Goal: Find contact information: Find contact information

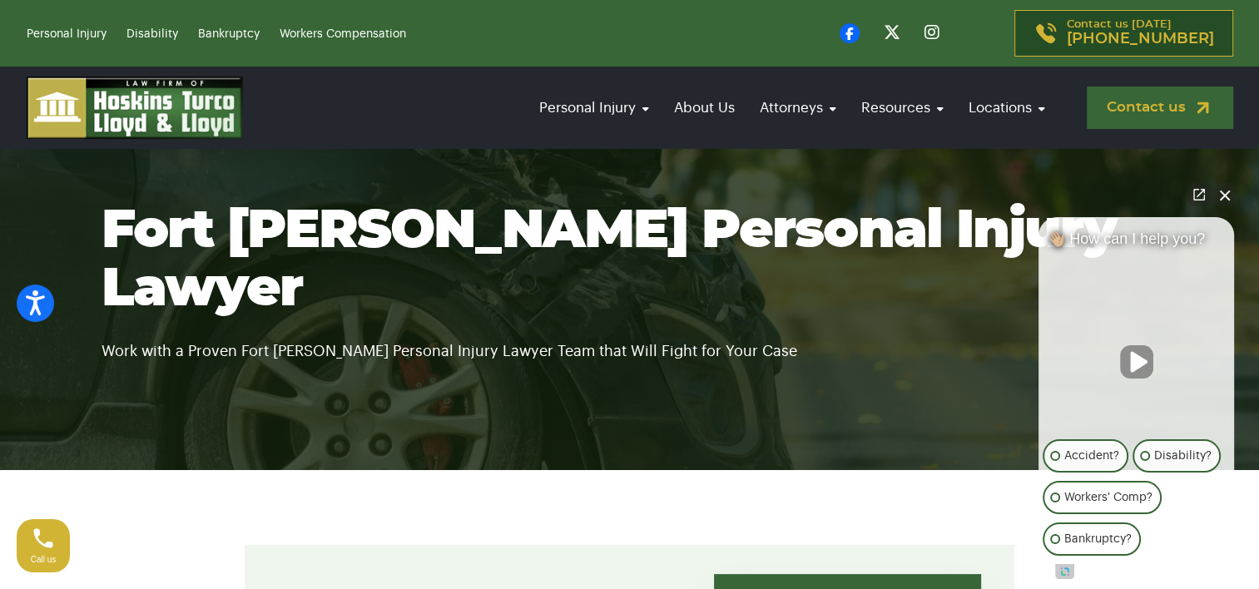
click at [1125, 110] on link "Contact us" at bounding box center [1159, 108] width 146 height 42
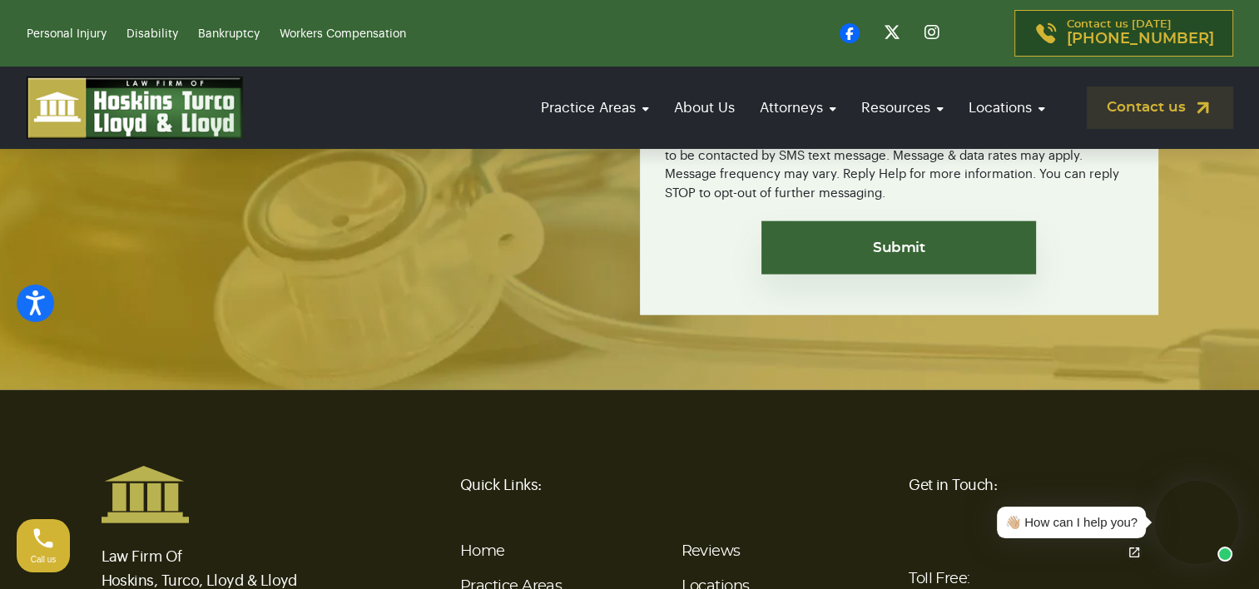
scroll to position [4093, 0]
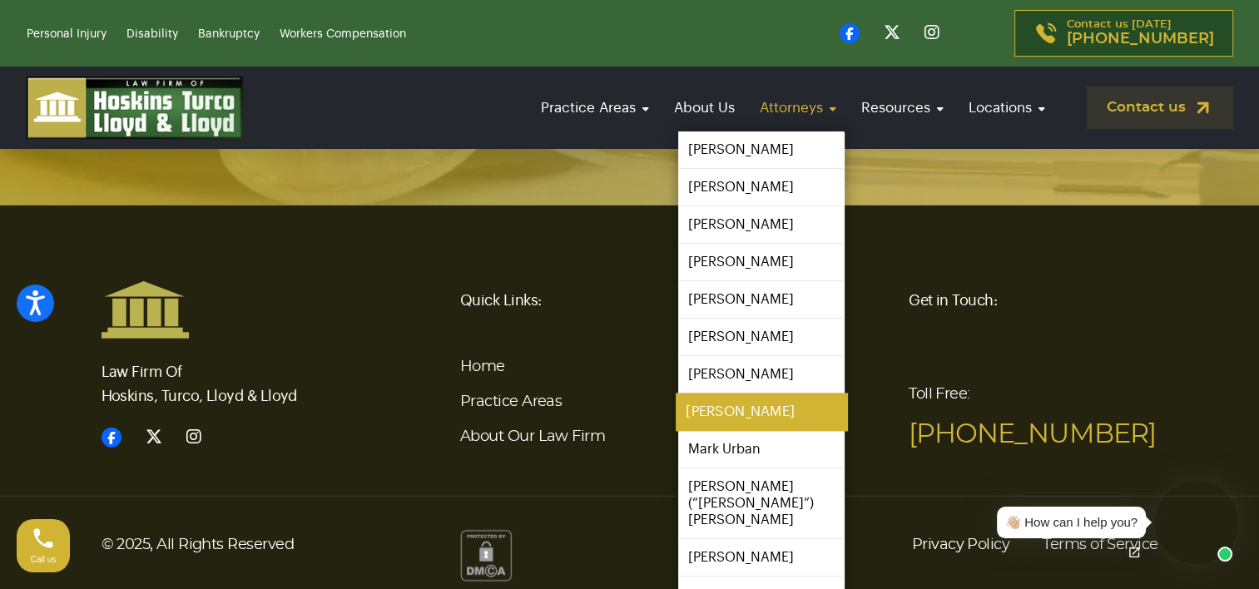
click at [777, 418] on link "[PERSON_NAME]" at bounding box center [761, 411] width 171 height 37
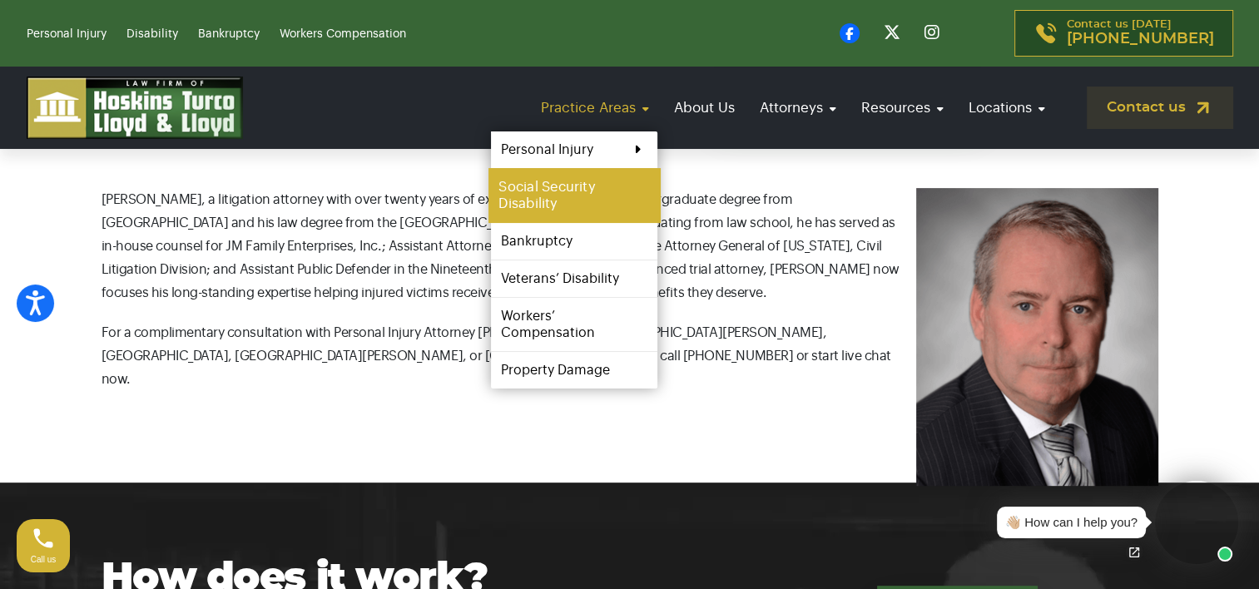
scroll to position [565, 0]
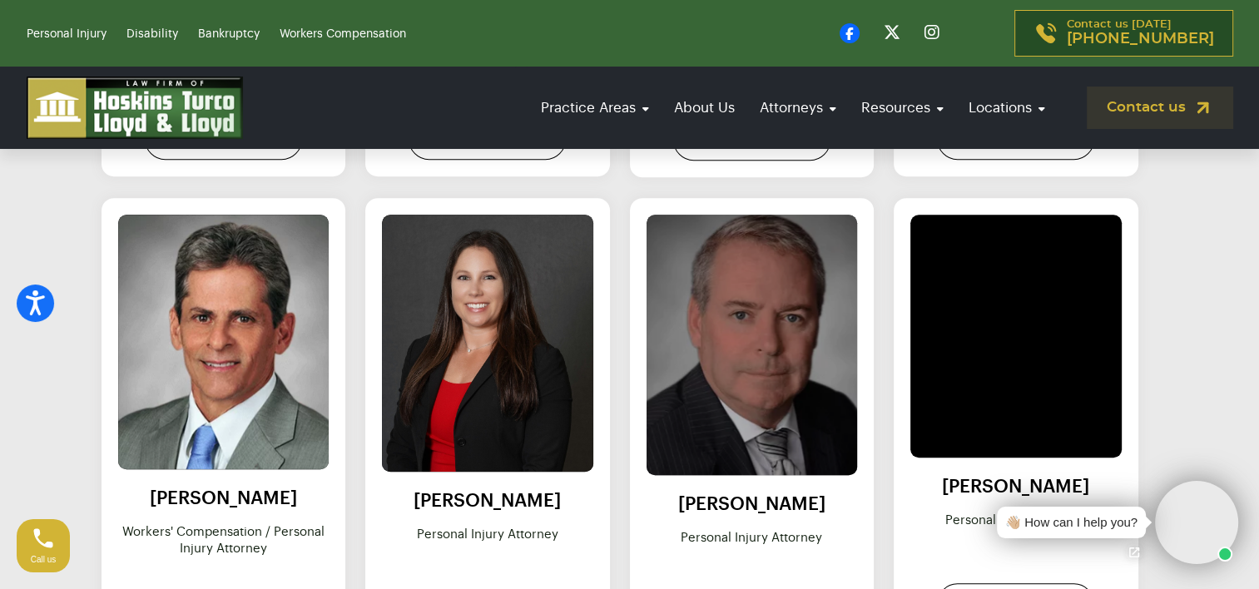
scroll to position [1344, 0]
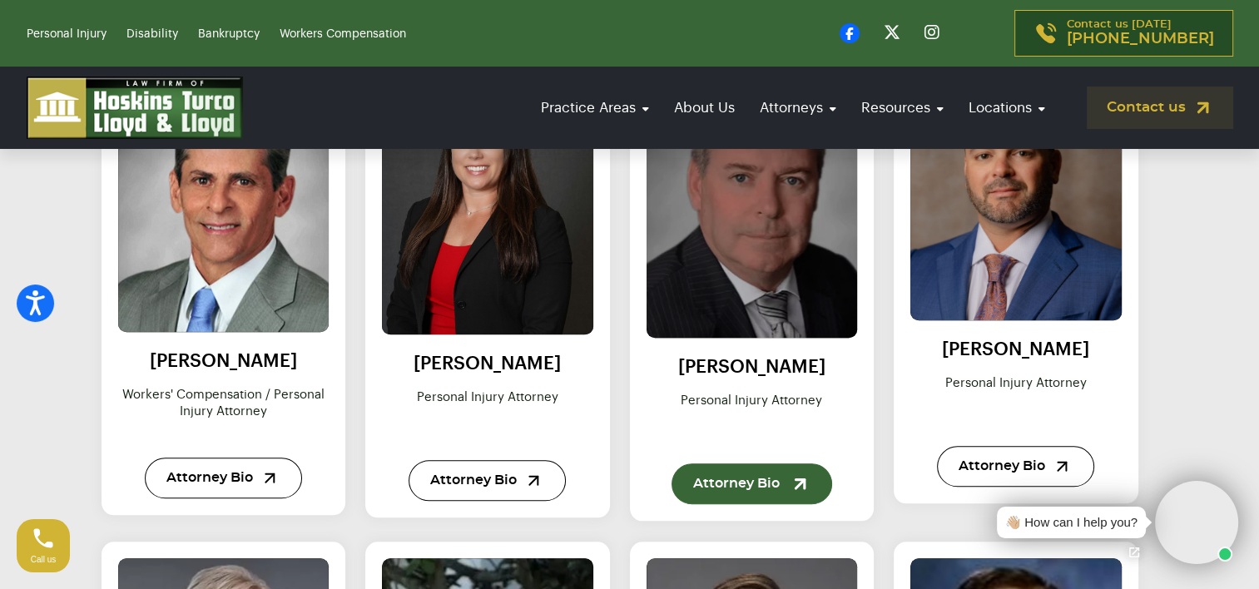
click at [740, 467] on link "Attorney Bio" at bounding box center [751, 483] width 161 height 41
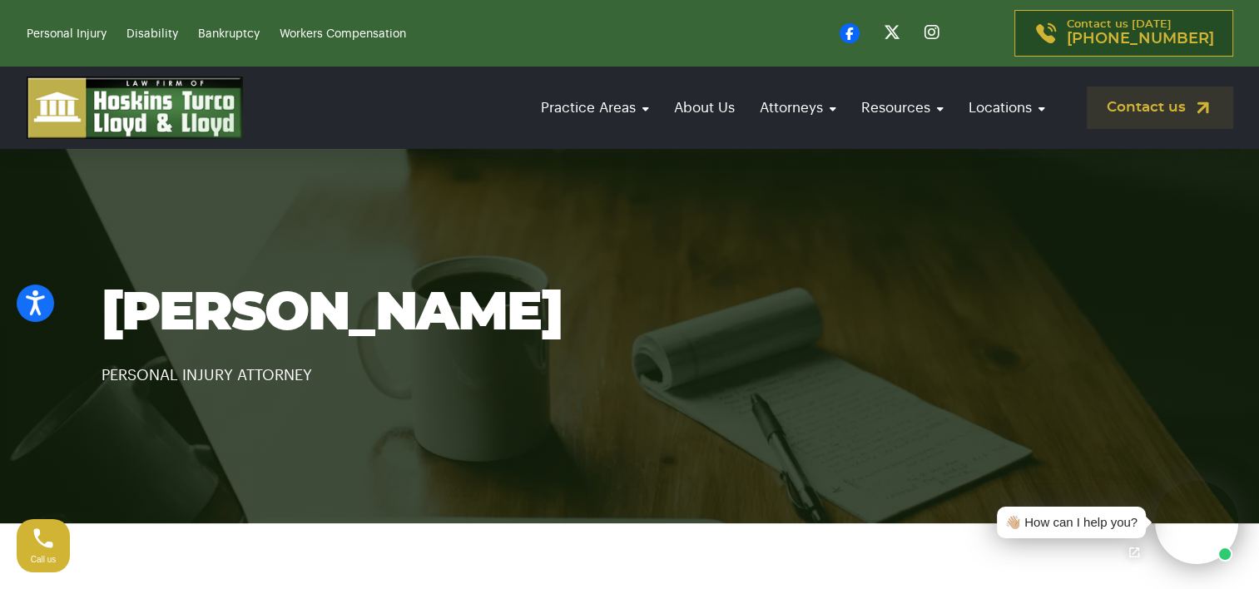
click at [710, 44] on div "Contact us [DATE] [PHONE_NUMBER]" at bounding box center [936, 33] width 593 height 47
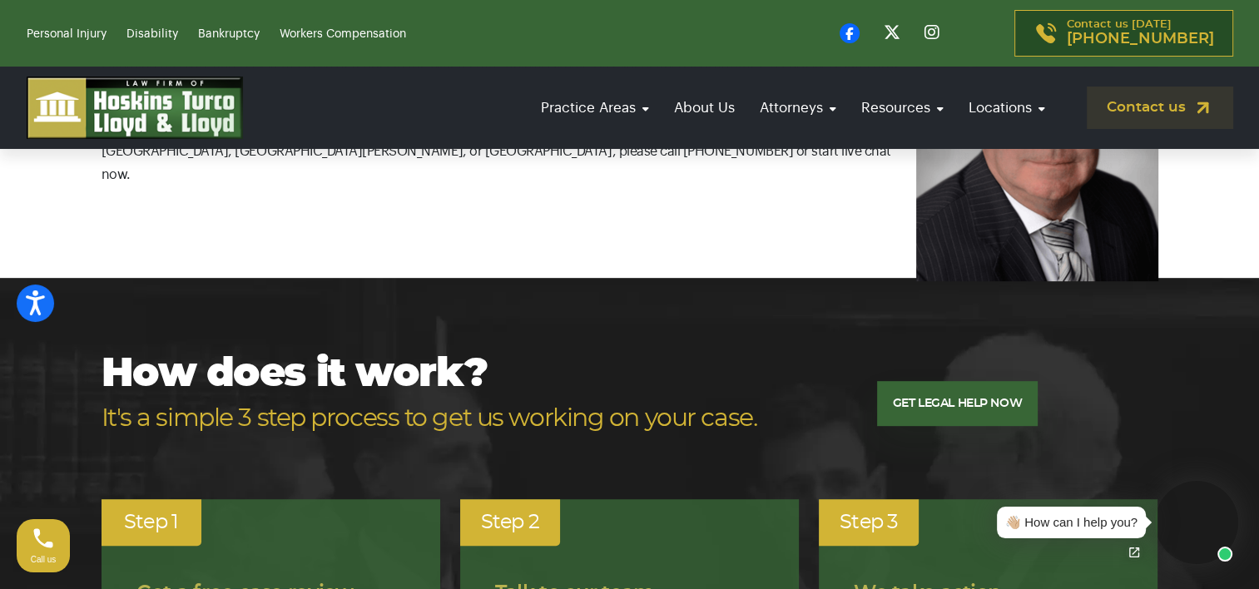
scroll to position [765, 0]
